Goal: Find specific page/section: Find specific page/section

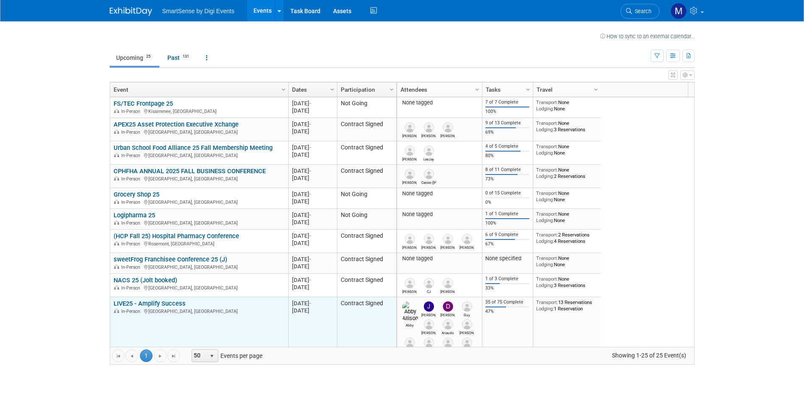
click at [154, 302] on link "LIVE25 - Amplify Success" at bounding box center [150, 303] width 72 height 8
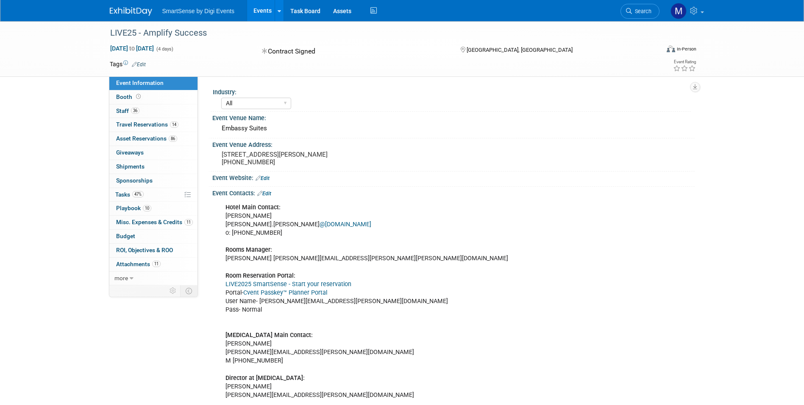
select select "All"
click at [134, 209] on span "Playbook 10" at bounding box center [133, 207] width 35 height 7
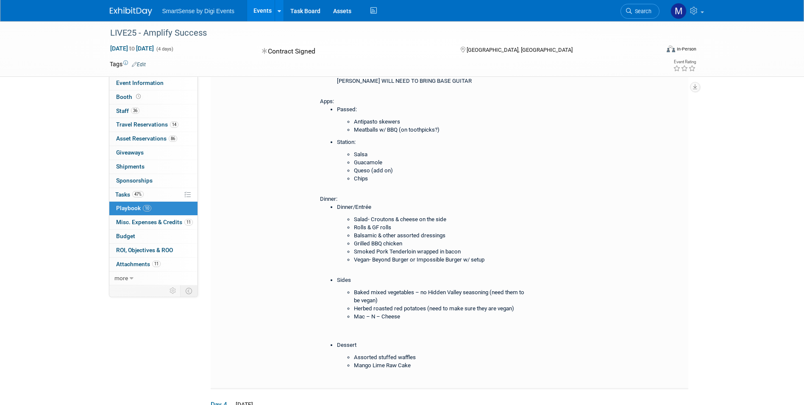
scroll to position [1045, 0]
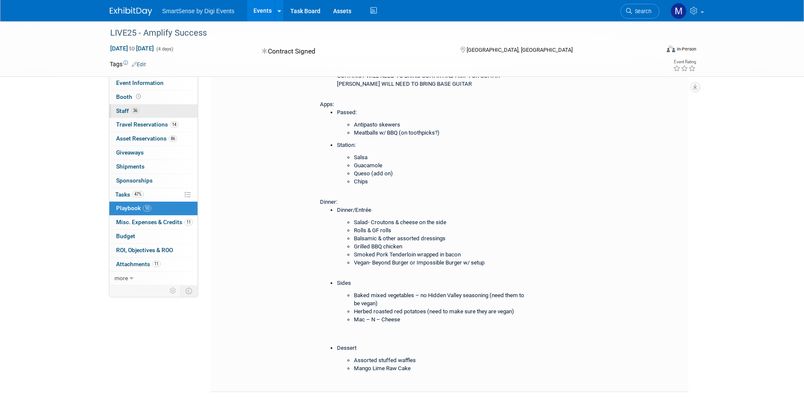
click at [156, 108] on link "36 Staff 36" at bounding box center [153, 111] width 88 height 14
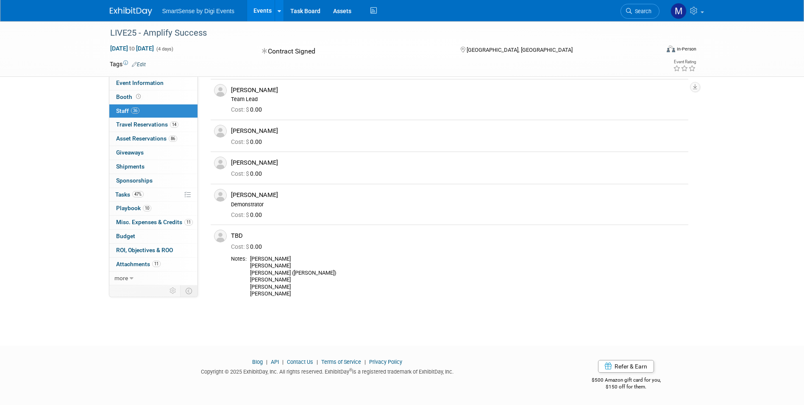
scroll to position [880, 0]
